Goal: Task Accomplishment & Management: Complete application form

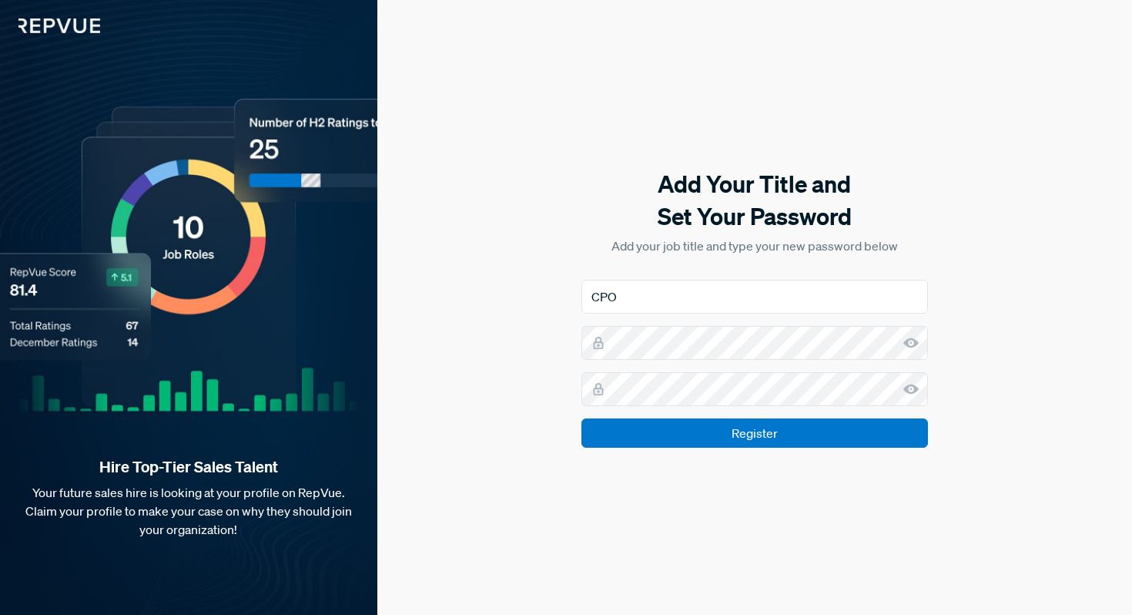
click at [913, 343] on icon at bounding box center [911, 342] width 15 height 15
click at [908, 341] on use at bounding box center [911, 342] width 15 height 10
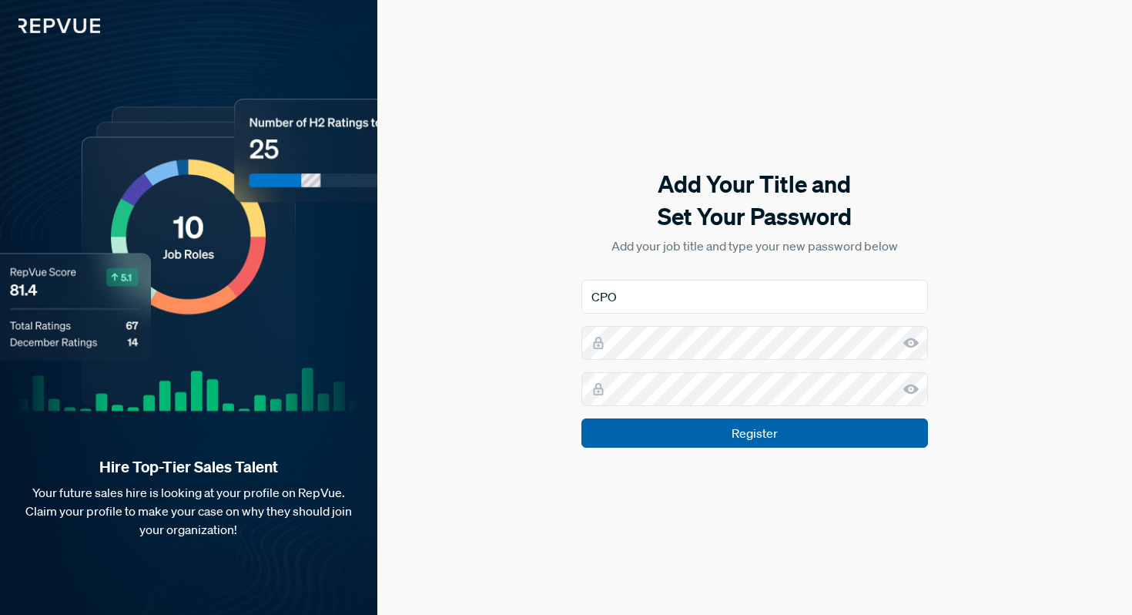
click at [826, 430] on input "Register" at bounding box center [755, 432] width 347 height 29
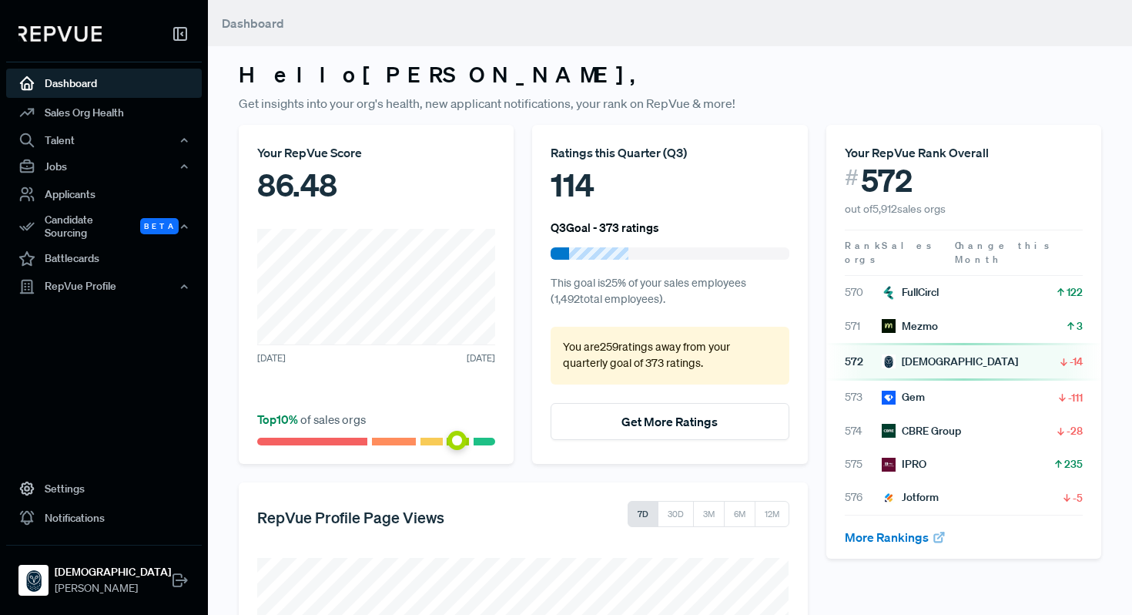
scroll to position [6, 0]
